Goal: Information Seeking & Learning: Compare options

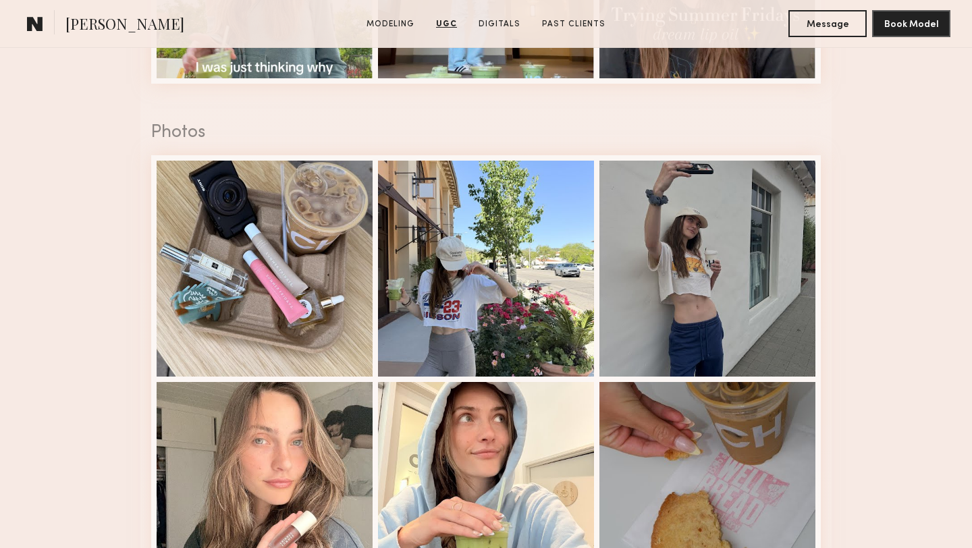
scroll to position [1878, 0]
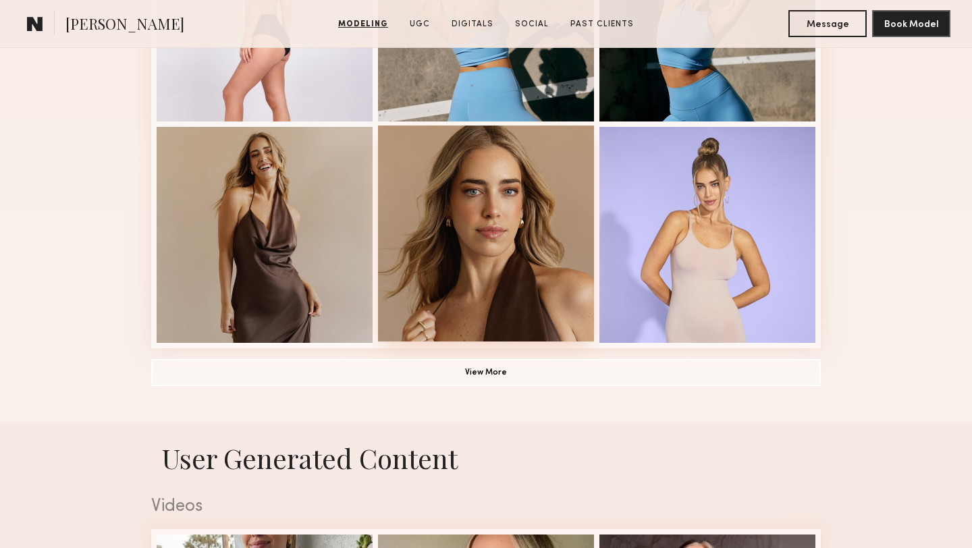
scroll to position [1008, 0]
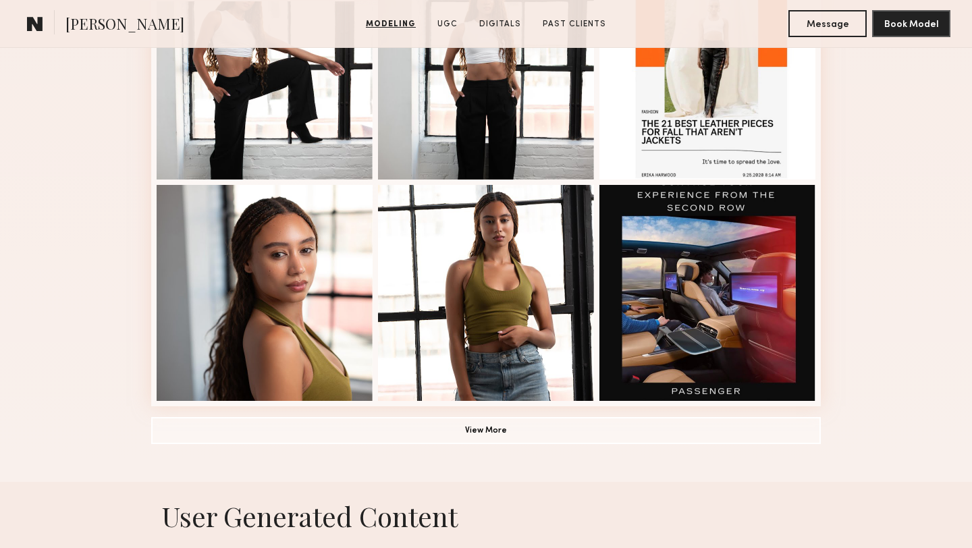
scroll to position [889, 0]
